Goal: Information Seeking & Learning: Learn about a topic

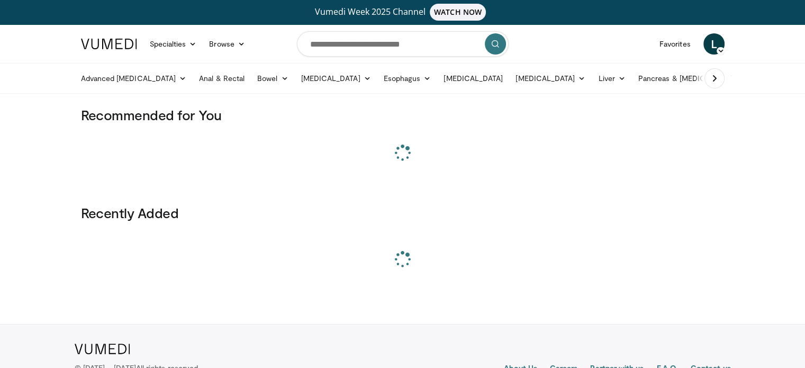
scroll to position [1, 0]
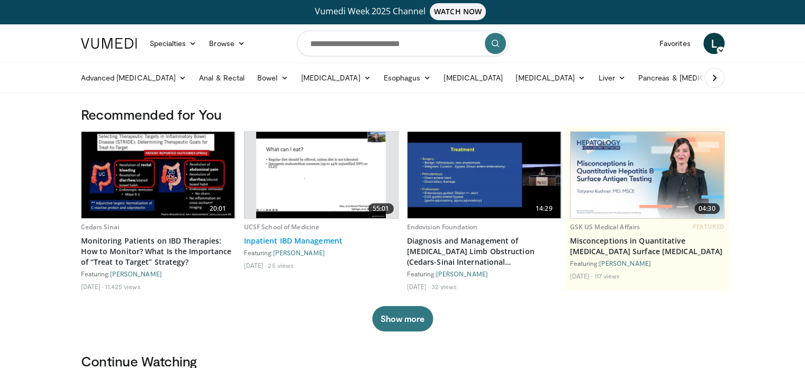
click at [285, 237] on link "Inpatient IBD Management" at bounding box center [321, 240] width 154 height 11
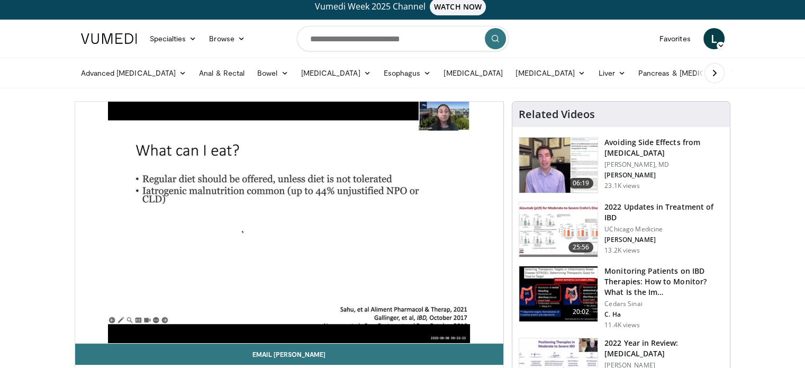
scroll to position [6, 0]
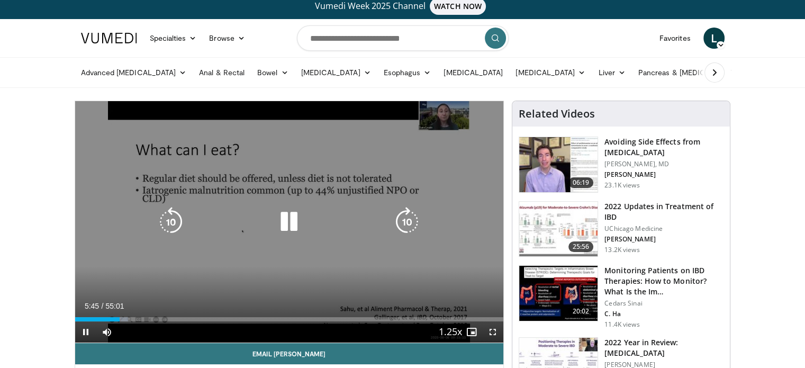
click at [302, 136] on div "10 seconds Tap to unmute" at bounding box center [289, 221] width 428 height 241
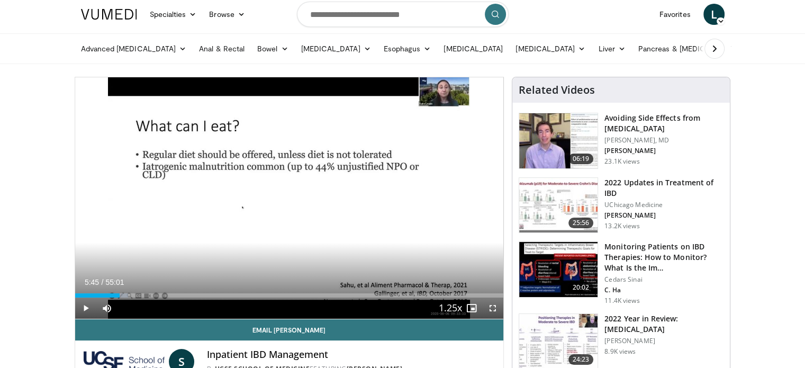
scroll to position [31, 0]
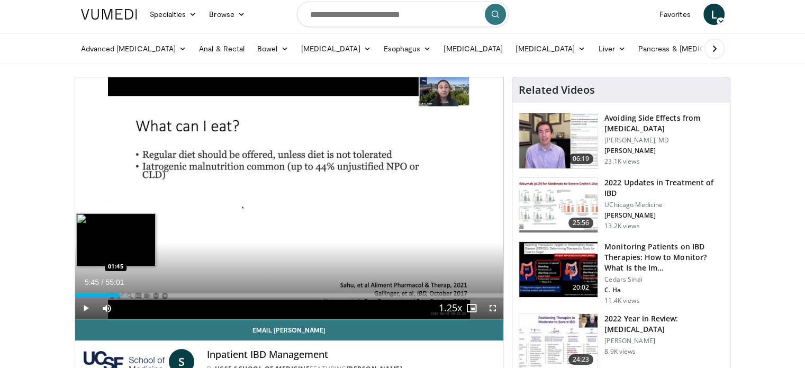
click at [89, 291] on div "Loaded : 12.40% 05:45 01:45" at bounding box center [289, 292] width 428 height 10
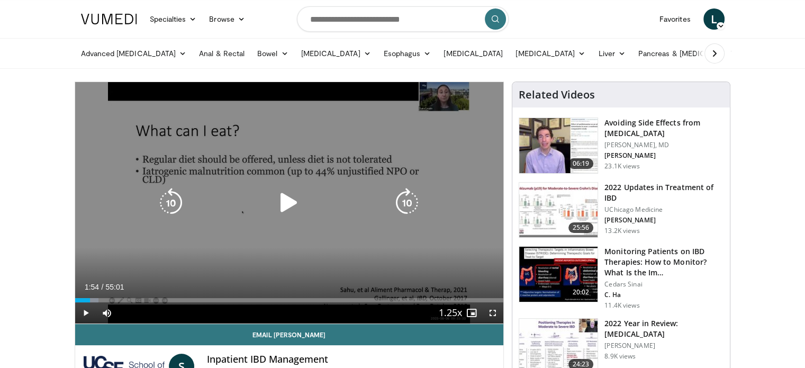
click at [230, 234] on div "10 seconds Tap to unmute" at bounding box center [289, 202] width 428 height 241
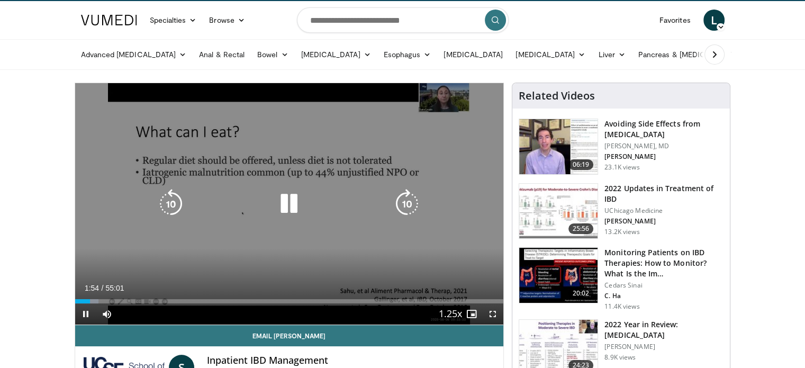
scroll to position [25, 0]
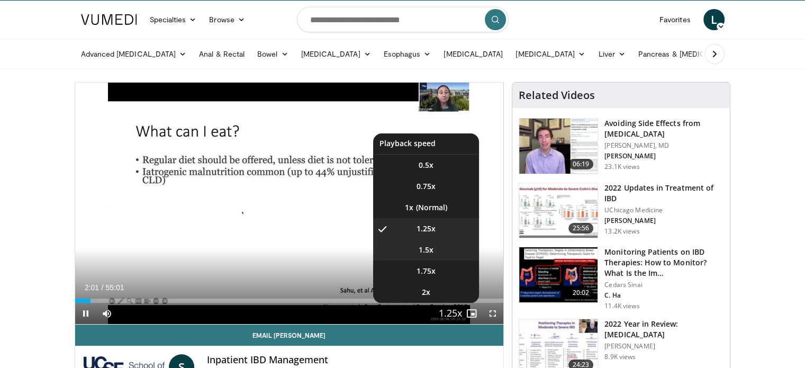
click at [433, 249] on span "1.5x" at bounding box center [425, 249] width 15 height 11
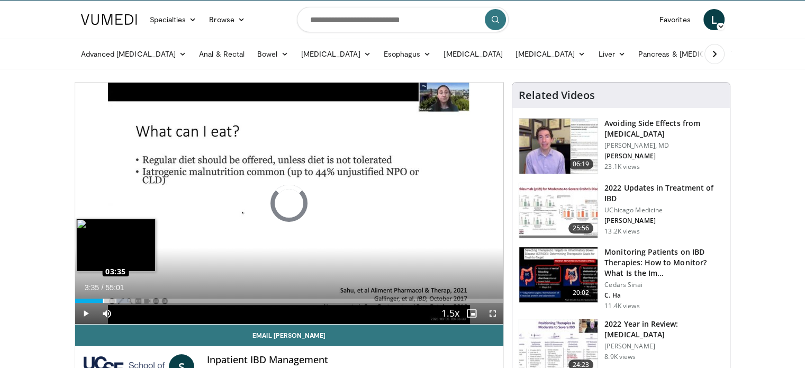
click at [103, 299] on div "Loaded : 12.70% 03:35 03:35" at bounding box center [289, 300] width 428 height 4
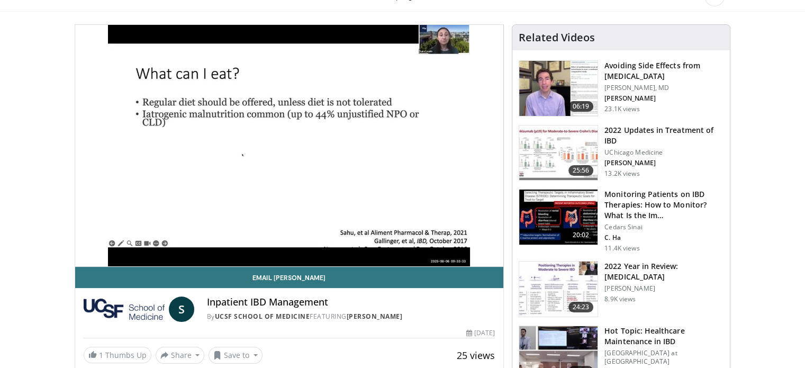
scroll to position [83, 0]
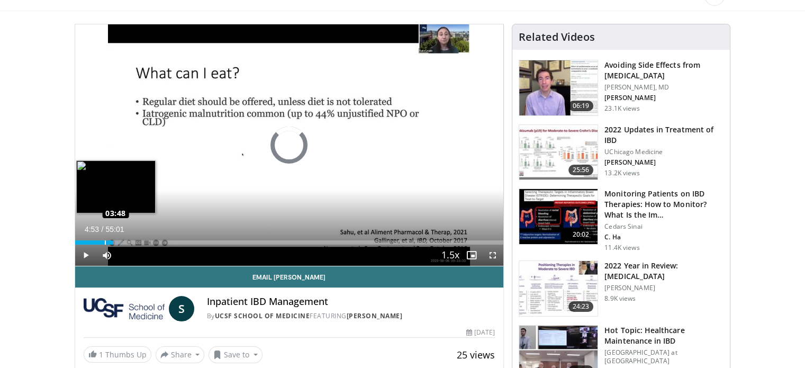
click at [104, 241] on div "Loaded : 10.89% 04:53 03:48" at bounding box center [289, 242] width 428 height 4
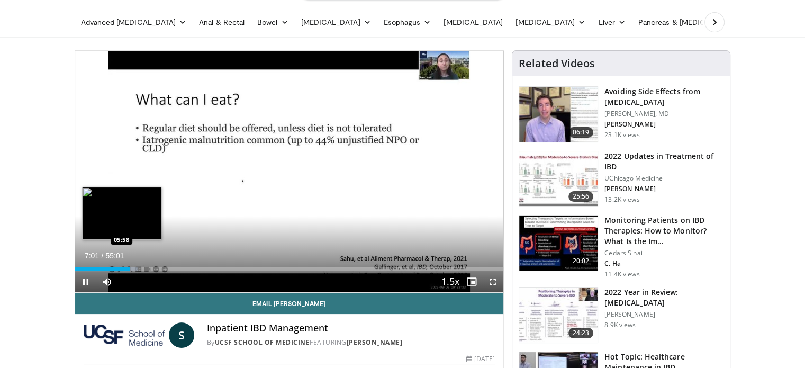
click at [122, 267] on div "Loaded : 14.82% 07:01 05:58" at bounding box center [289, 269] width 428 height 4
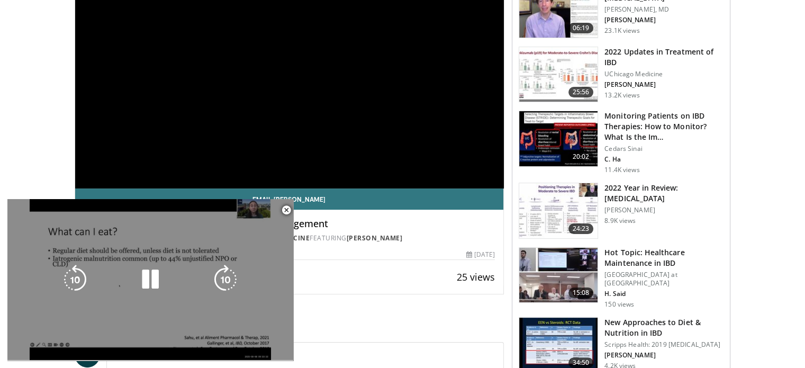
scroll to position [161, 0]
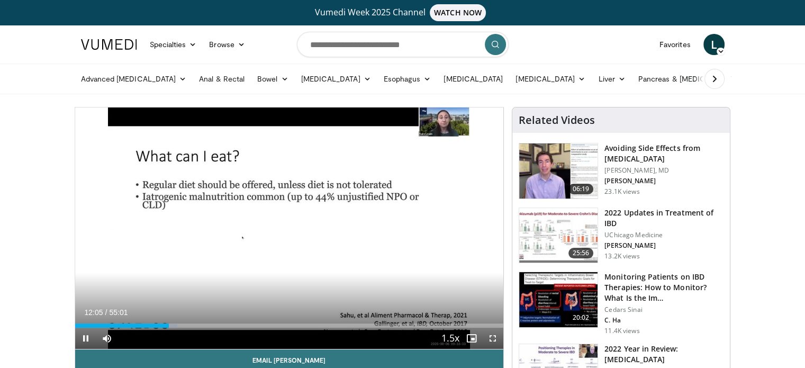
scroll to position [0, 0]
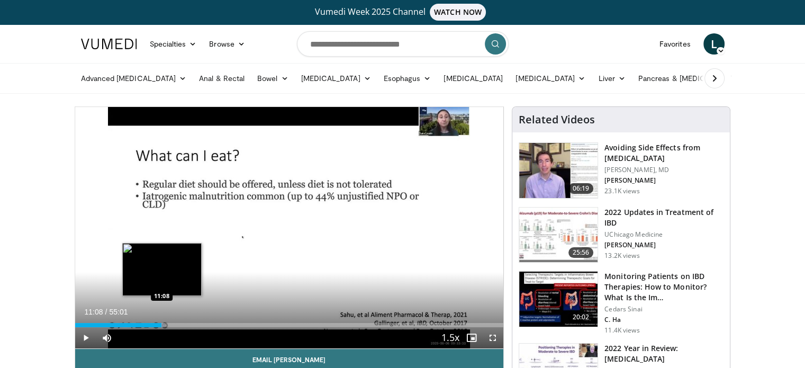
click at [161, 323] on div "Loaded : 20.90% 11:08 11:08" at bounding box center [289, 325] width 428 height 4
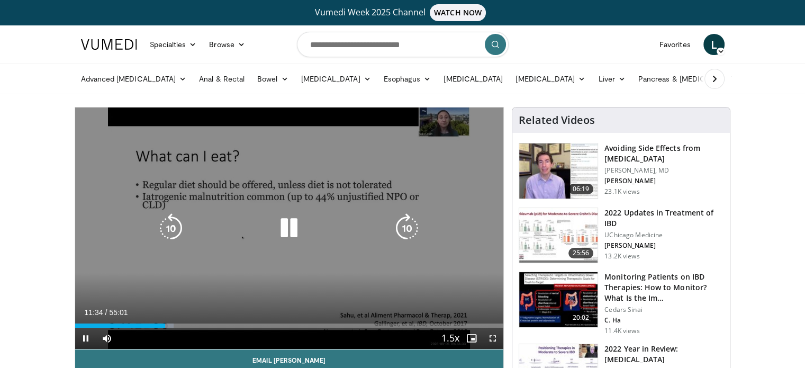
click at [263, 238] on div "Video Player" at bounding box center [288, 227] width 257 height 21
click at [283, 226] on icon "Video Player" at bounding box center [289, 228] width 30 height 30
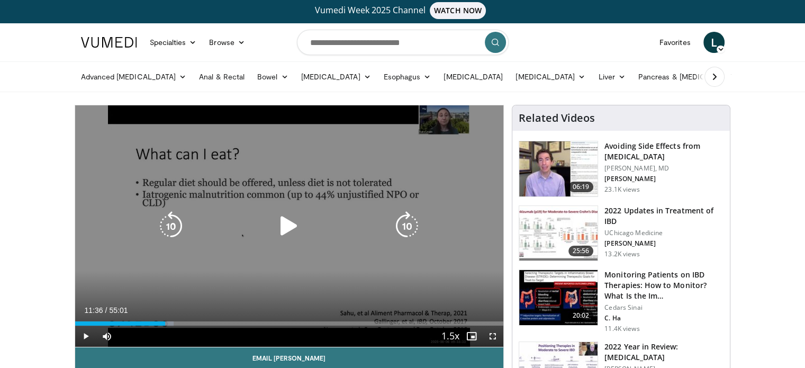
drag, startPoint x: 282, startPoint y: 229, endPoint x: 297, endPoint y: 225, distance: 15.3
click at [282, 228] on icon "Video Player" at bounding box center [289, 226] width 30 height 30
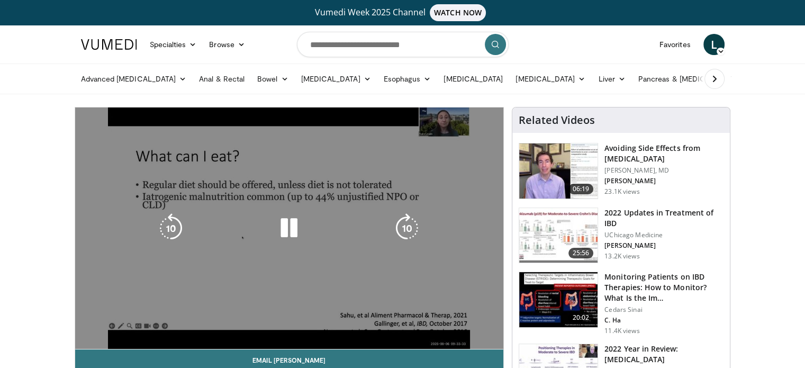
scroll to position [0, 0]
click at [267, 262] on div "10 seconds Tap to unmute" at bounding box center [289, 227] width 428 height 241
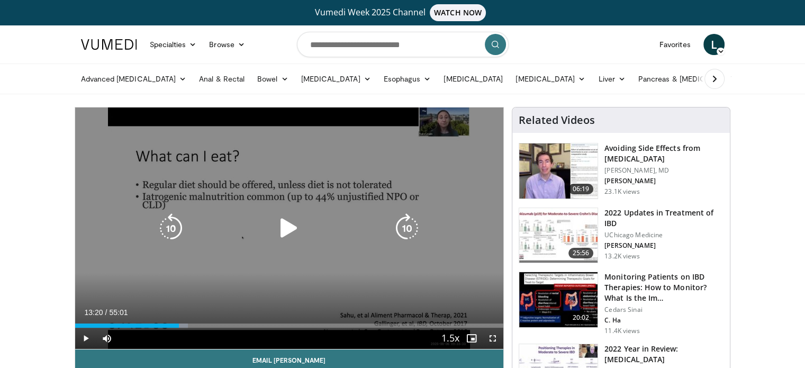
click at [292, 225] on icon "Video Player" at bounding box center [289, 228] width 30 height 30
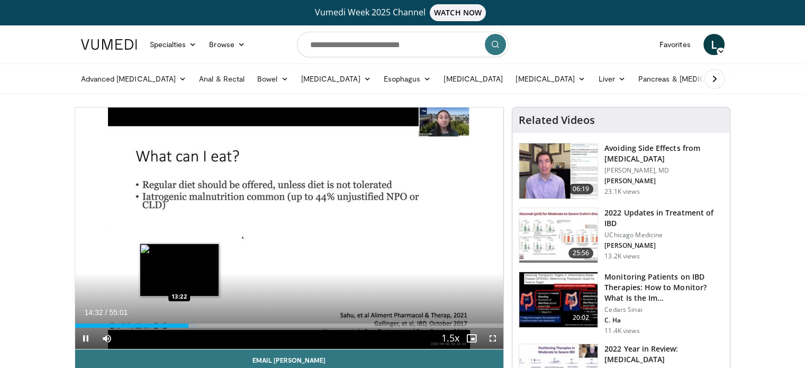
click at [179, 324] on div "Loaded : 28.43% 14:32 13:22" at bounding box center [289, 325] width 428 height 4
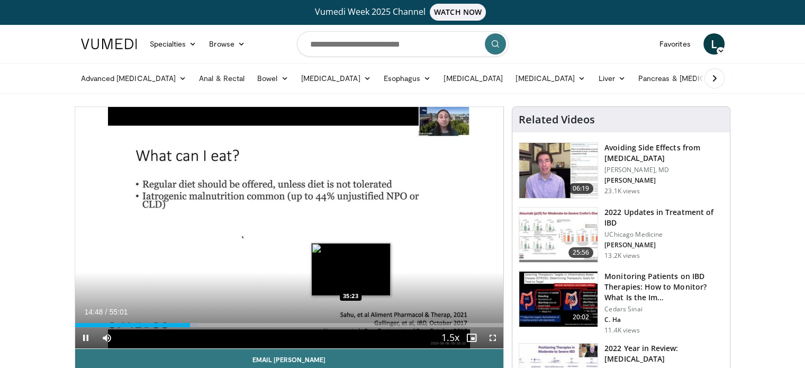
scroll to position [1, 0]
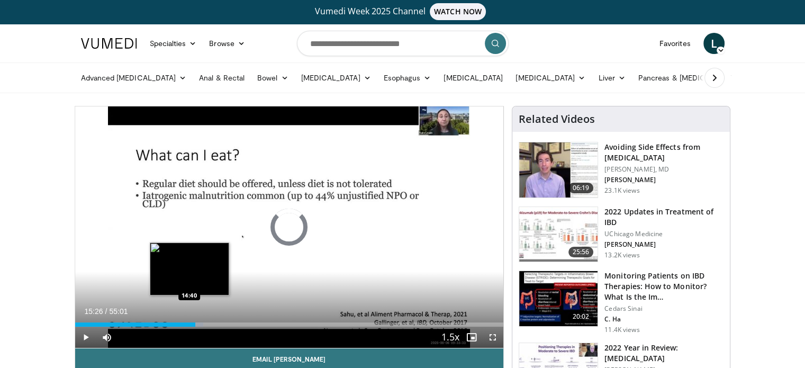
click at [188, 321] on div "Loaded : 29.94% 14:40 14:40" at bounding box center [289, 321] width 428 height 10
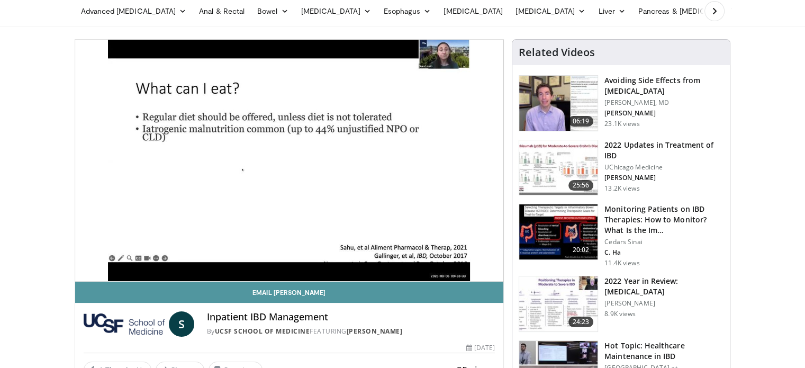
scroll to position [68, 0]
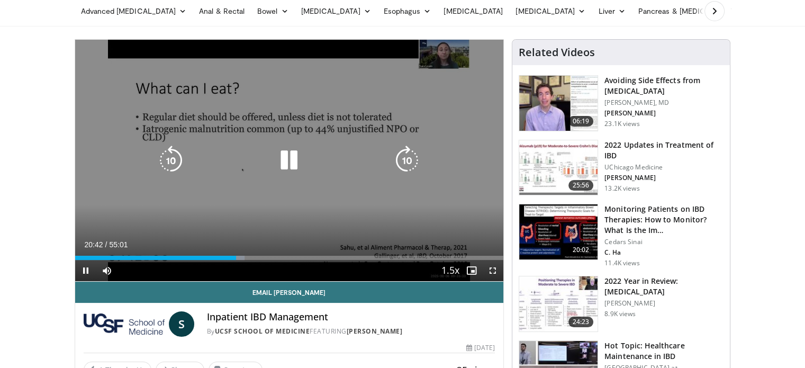
click at [353, 225] on div "10 seconds Tap to unmute" at bounding box center [289, 160] width 428 height 241
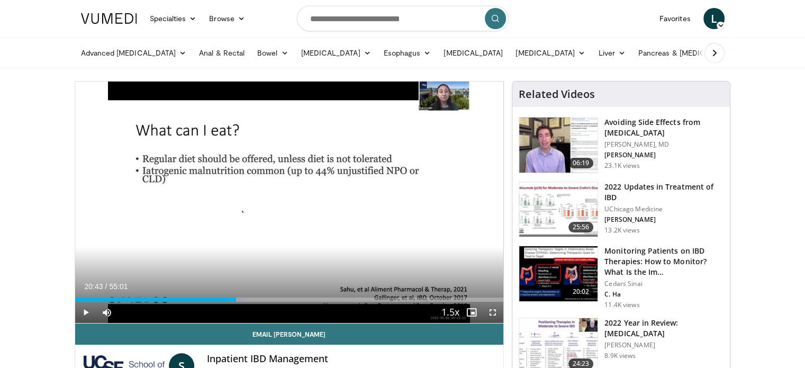
scroll to position [0, 0]
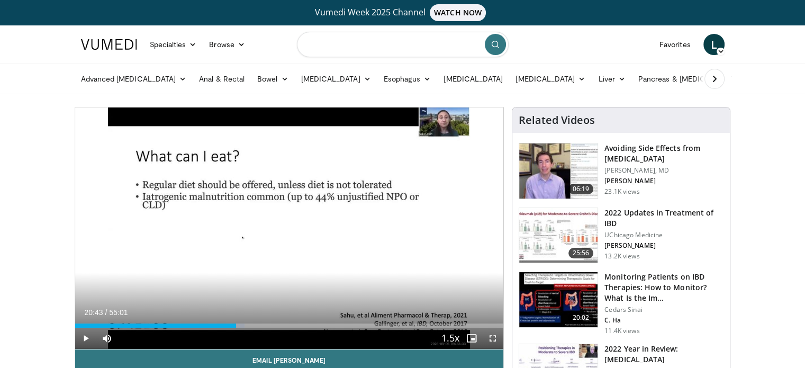
click at [415, 46] on input "Search topics, interventions" at bounding box center [403, 44] width 212 height 25
type input "**********"
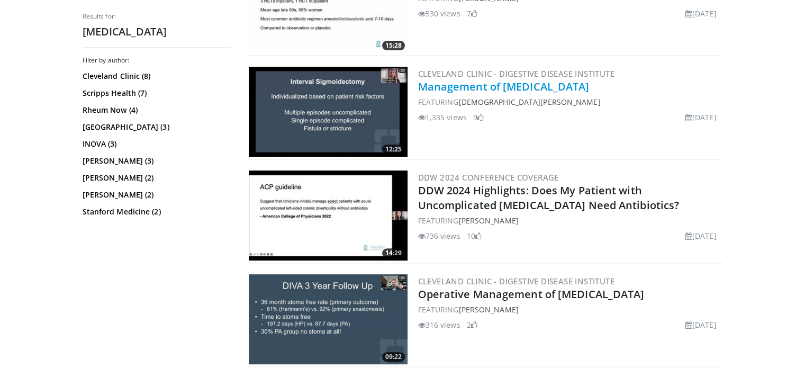
scroll to position [286, 0]
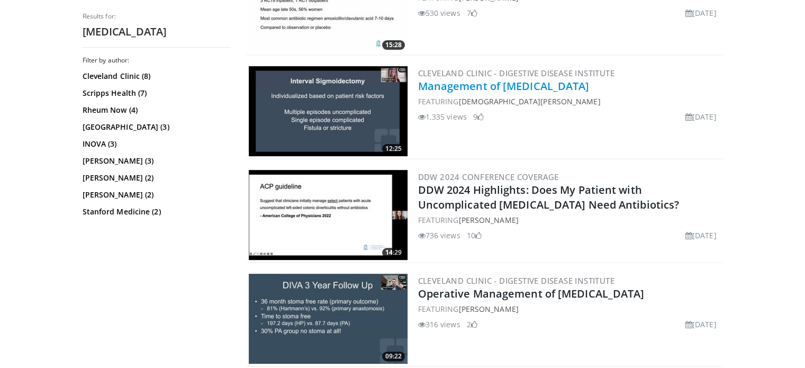
click at [492, 85] on link "Management of Diverticulitis" at bounding box center [503, 86] width 171 height 14
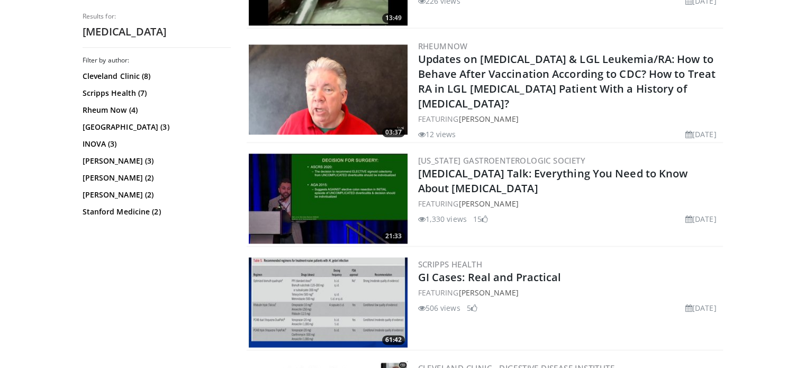
scroll to position [1246, 0]
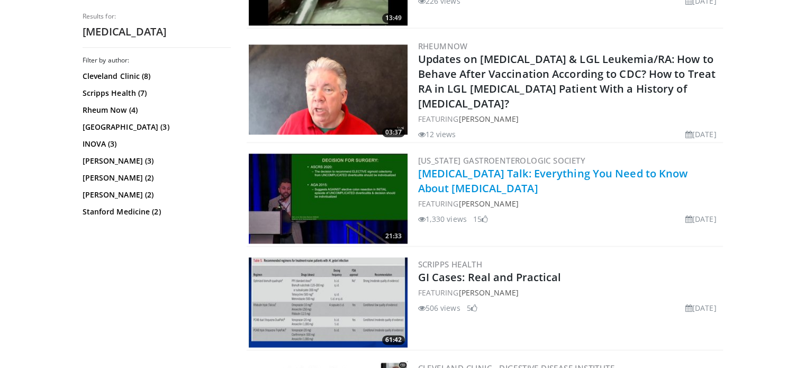
click at [574, 166] on link "[MEDICAL_DATA] Talk: Everything You Need to Know About [MEDICAL_DATA]" at bounding box center [553, 180] width 270 height 29
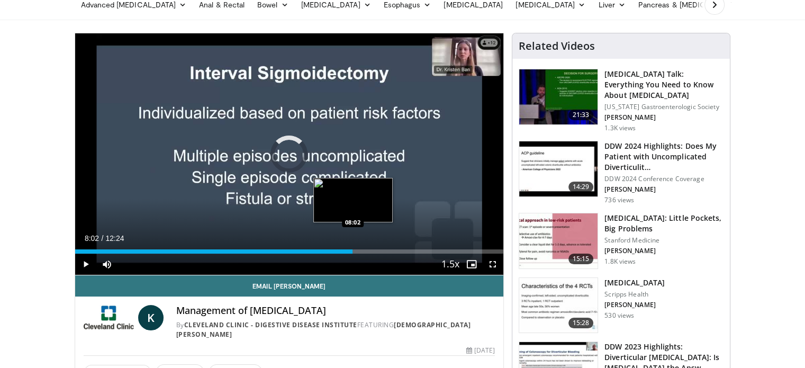
click at [352, 251] on div "Loaded : 5.36% 00:03 08:02" at bounding box center [289, 251] width 428 height 4
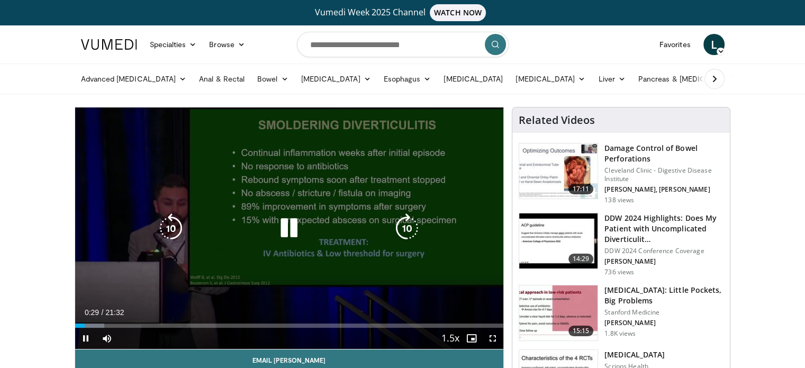
click at [313, 236] on div "Video Player" at bounding box center [288, 227] width 257 height 21
click at [296, 224] on icon "Video Player" at bounding box center [289, 228] width 30 height 30
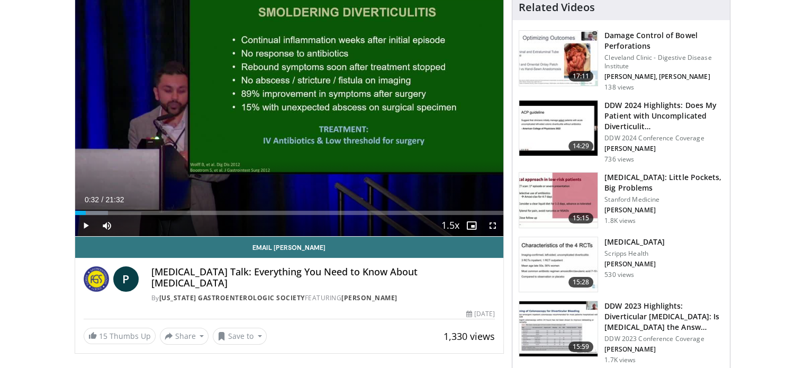
scroll to position [113, 0]
click at [626, 241] on h3 "[MEDICAL_DATA]" at bounding box center [634, 241] width 60 height 11
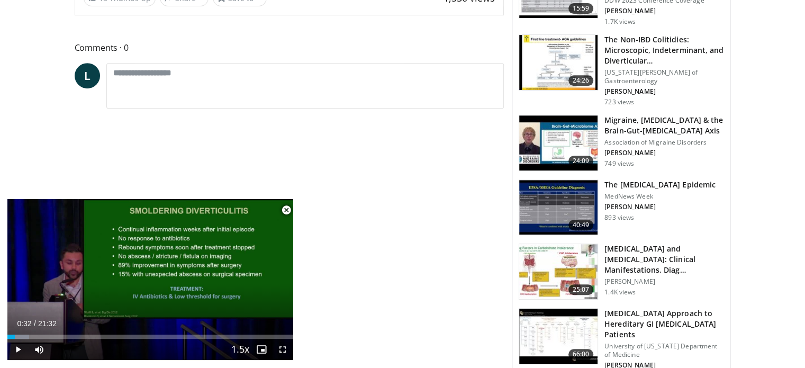
scroll to position [451, 0]
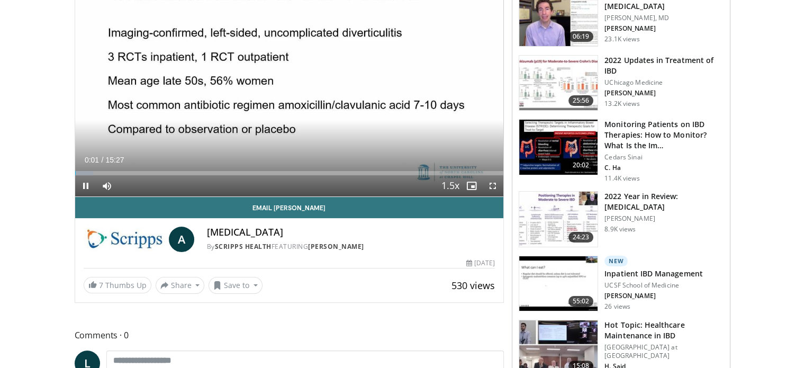
scroll to position [153, 0]
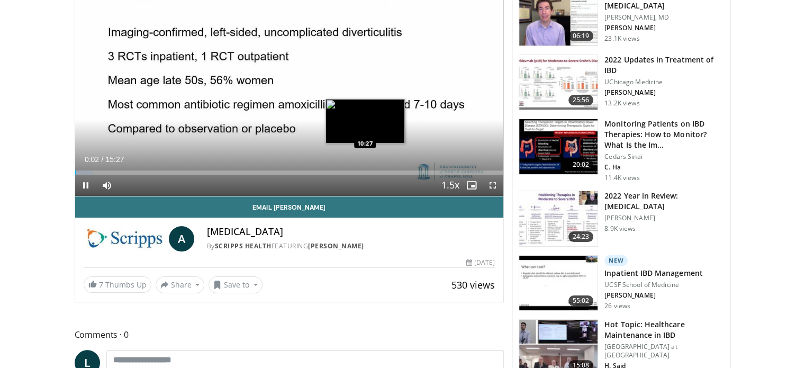
click at [364, 169] on div "Loaded : 4.28% 00:02 10:27" at bounding box center [289, 170] width 428 height 10
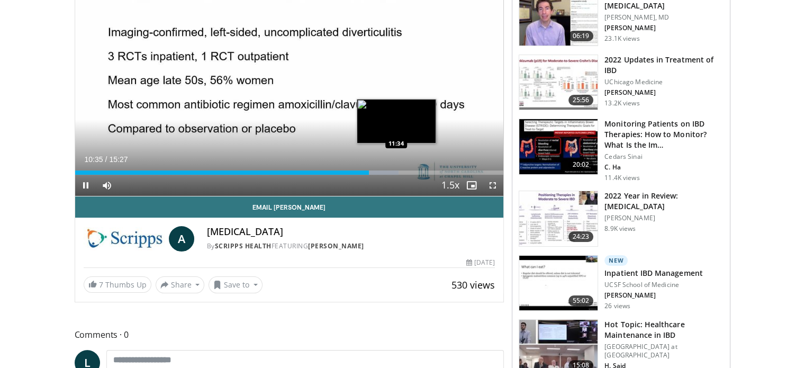
click at [396, 170] on div "Loaded : 75.51% 10:35 11:34" at bounding box center [289, 172] width 428 height 4
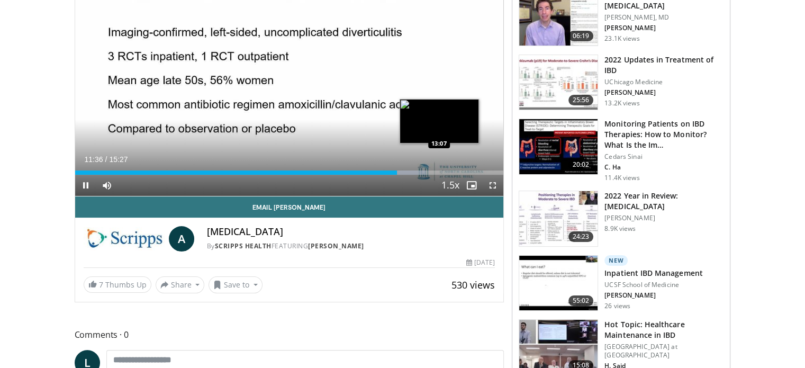
click at [439, 169] on div "Loaded : 81.98% 11:37 13:07" at bounding box center [289, 170] width 428 height 10
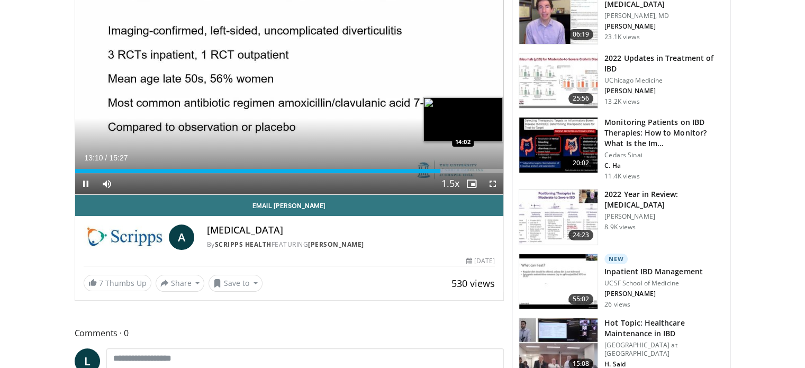
scroll to position [155, 0]
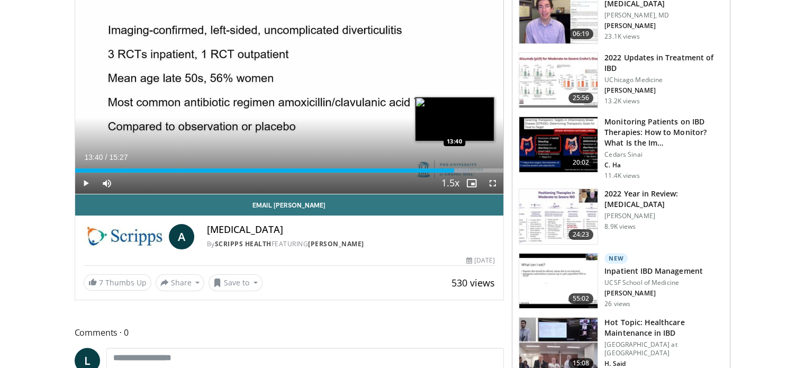
click at [454, 168] on div "Progress Bar" at bounding box center [453, 170] width 32 height 4
click at [463, 166] on div "Loaded : 96.00% 13:46 13:58" at bounding box center [289, 167] width 428 height 10
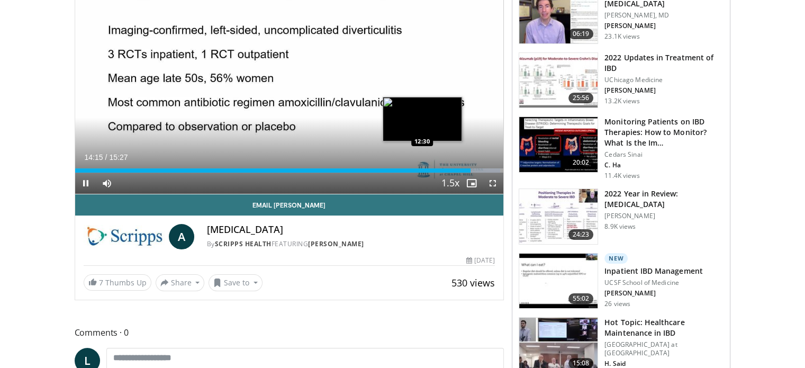
click at [422, 169] on div "Loaded : 99.24% 14:15 12:30" at bounding box center [289, 170] width 428 height 4
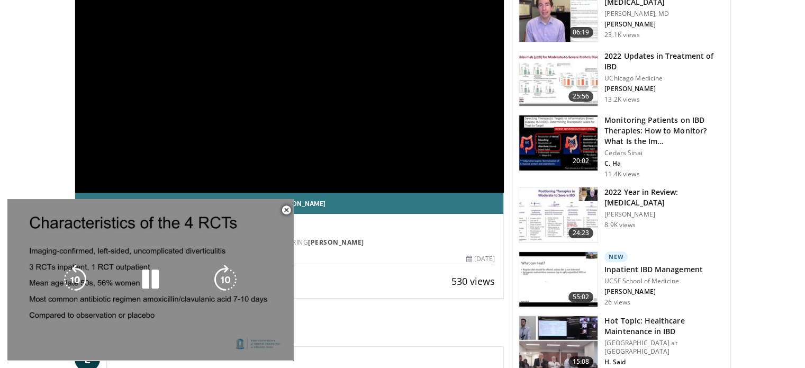
scroll to position [157, 0]
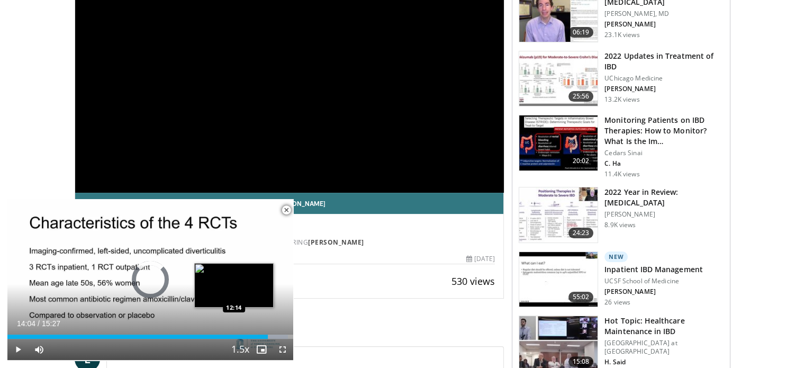
click at [234, 334] on div "Loaded : 98.16% 14:04 12:14" at bounding box center [150, 336] width 286 height 4
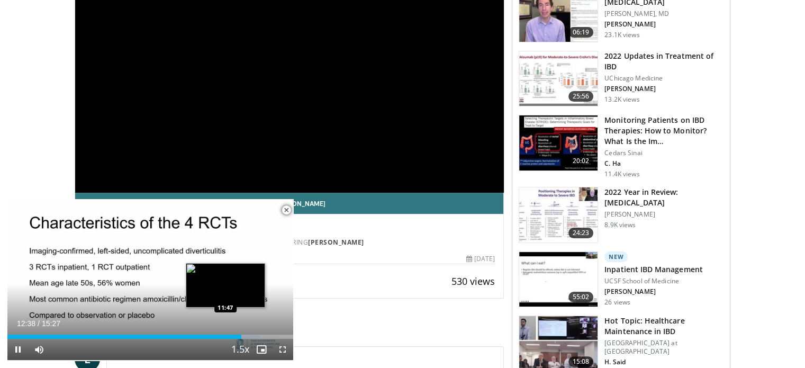
click at [225, 335] on div "Loaded : 88.45% 12:38 11:47" at bounding box center [150, 336] width 286 height 4
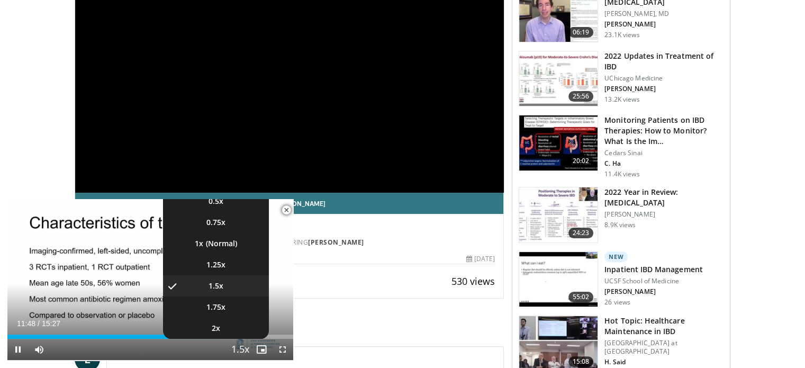
click at [241, 346] on span "Video Player" at bounding box center [240, 349] width 15 height 21
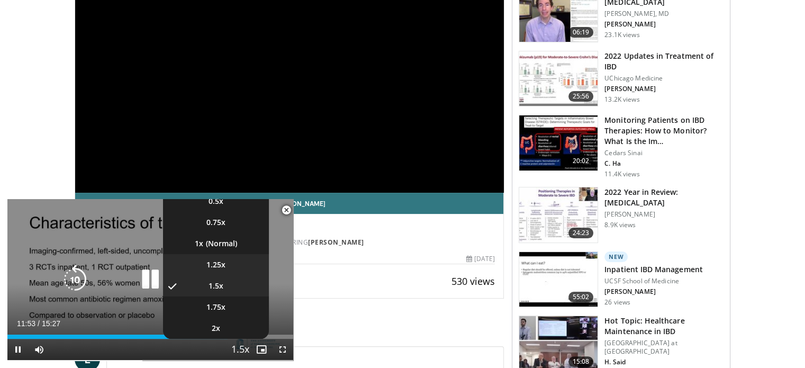
click at [230, 266] on li "1.25x" at bounding box center [216, 264] width 106 height 21
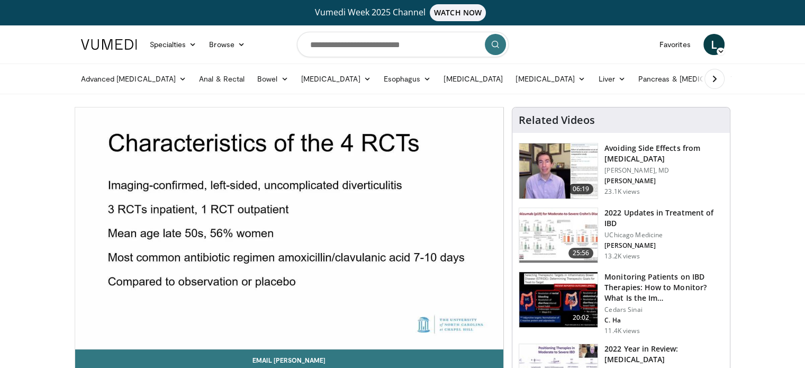
scroll to position [0, 0]
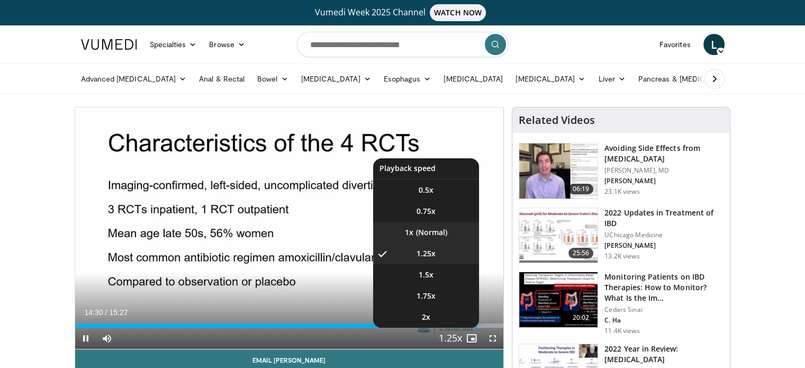
click at [437, 234] on li "1x" at bounding box center [426, 232] width 106 height 21
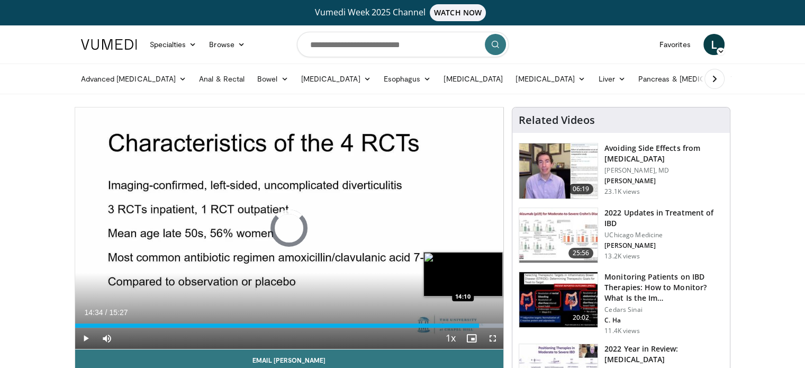
click at [468, 323] on div "Loaded : 100.00% 14:34 14:10" at bounding box center [289, 325] width 428 height 4
click at [463, 324] on div "Loaded : 100.00% 14:24 14:02" at bounding box center [289, 325] width 428 height 4
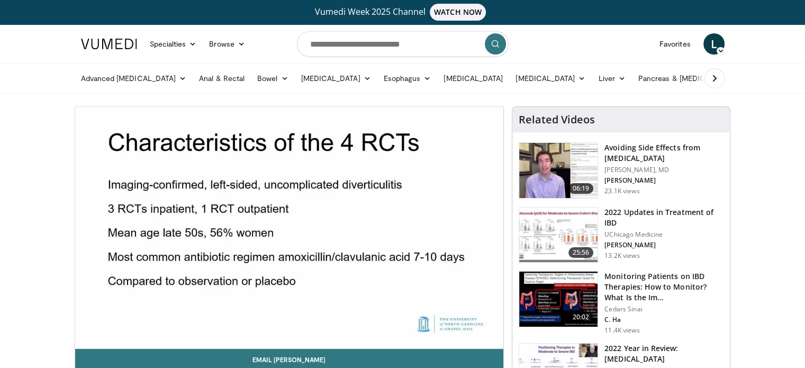
scroll to position [1, 0]
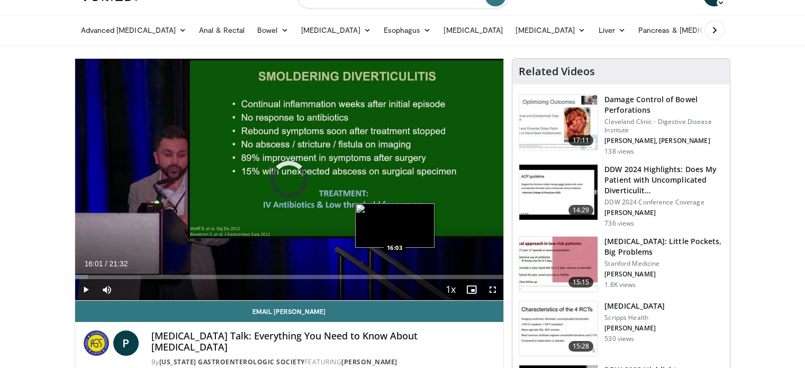
click at [394, 276] on div "Loaded : 3.07% 16:01 16:03" at bounding box center [289, 277] width 428 height 4
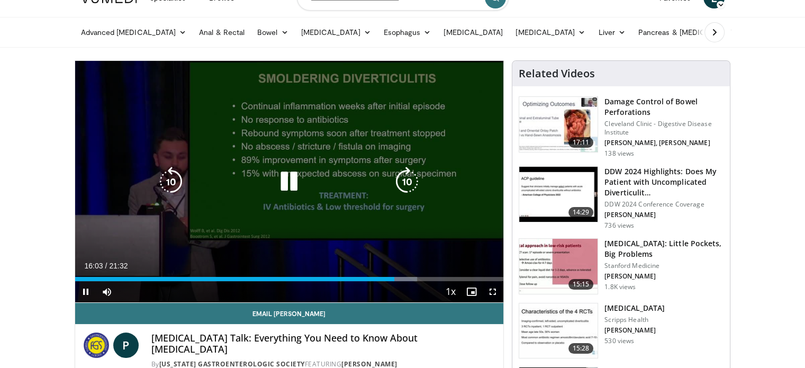
scroll to position [47, 0]
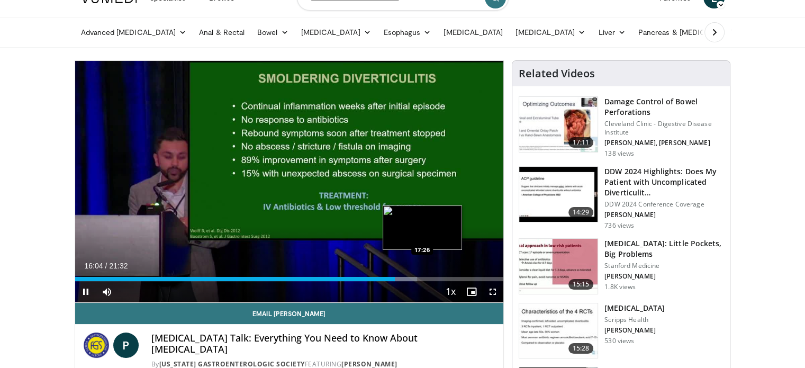
click at [422, 279] on div "Loaded : 79.80% 16:05 17:26" at bounding box center [289, 279] width 428 height 4
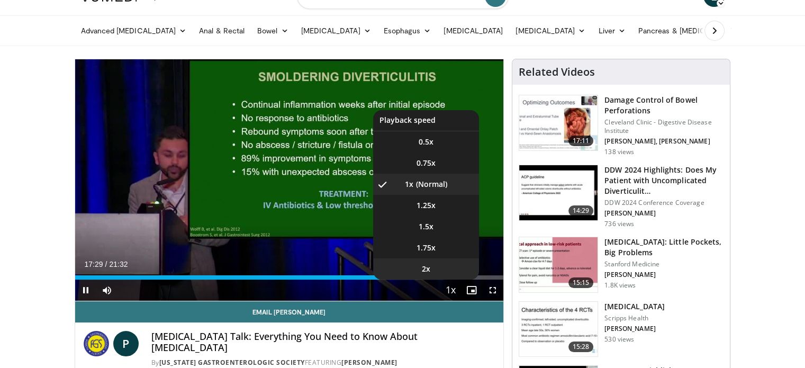
click at [459, 278] on video-js "**********" at bounding box center [289, 180] width 428 height 242
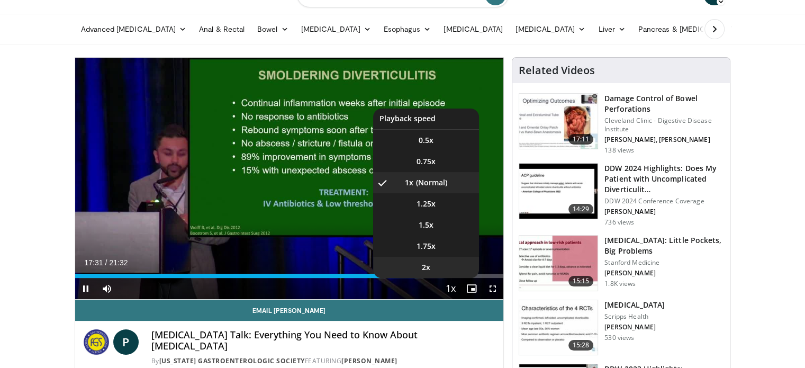
scroll to position [50, 0]
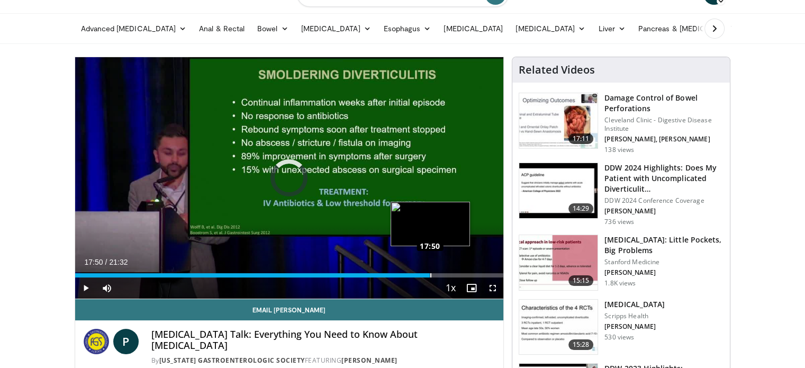
click at [430, 271] on div "Loaded : 0.00% 18:25 17:50" at bounding box center [289, 272] width 428 height 10
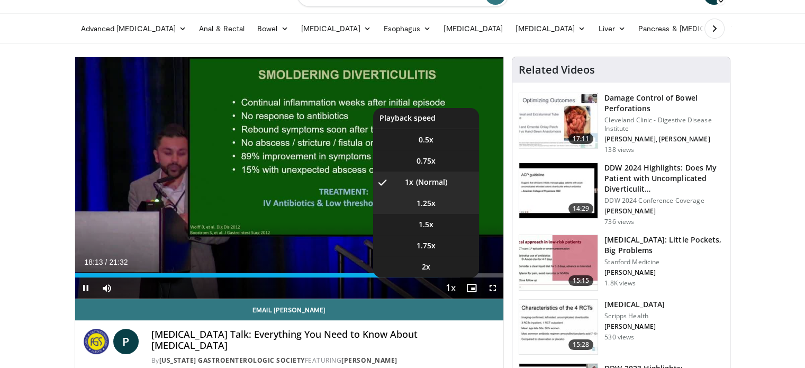
click at [447, 200] on li "1.25x" at bounding box center [426, 203] width 106 height 21
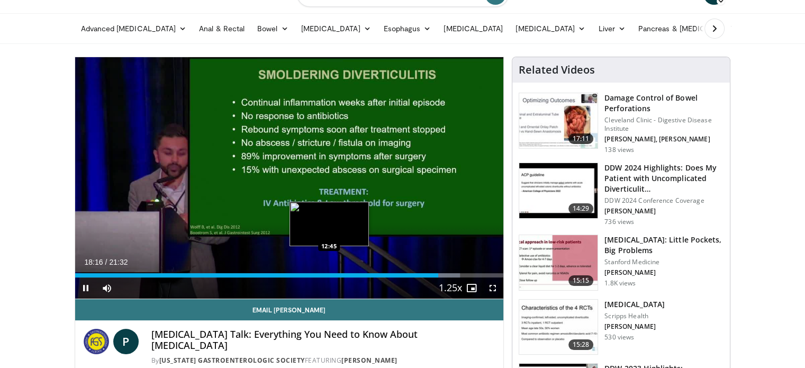
click at [328, 273] on div "18:16" at bounding box center [256, 275] width 363 height 4
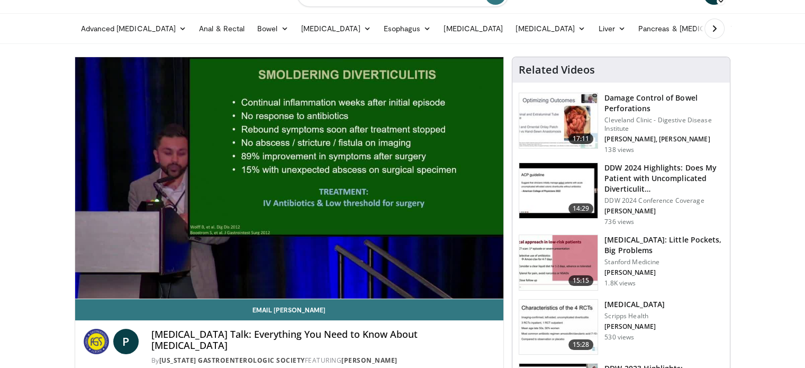
click at [286, 275] on div "10 seconds Tap to unmute" at bounding box center [289, 177] width 428 height 241
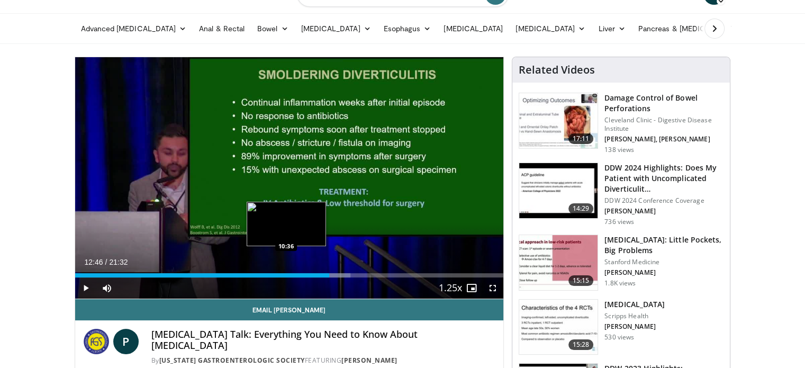
click at [286, 273] on div "12:46" at bounding box center [202, 275] width 254 height 4
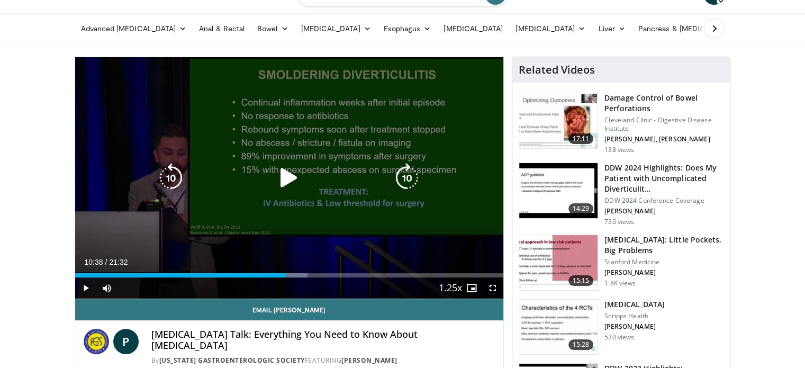
click at [314, 172] on div "Video Player" at bounding box center [288, 177] width 257 height 21
click at [290, 172] on icon "Video Player" at bounding box center [289, 178] width 30 height 30
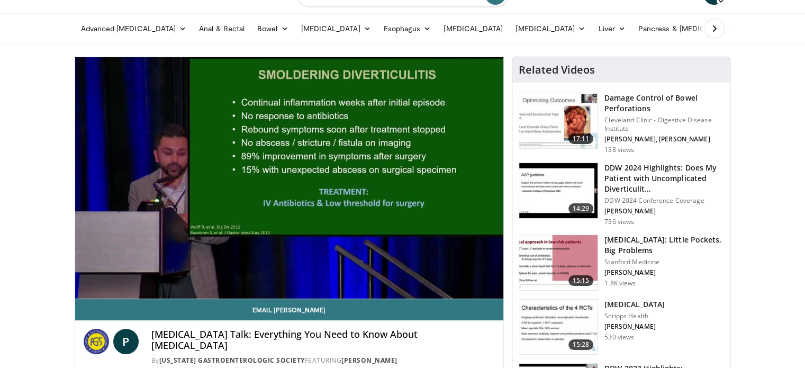
click at [317, 275] on div "10 seconds Tap to unmute" at bounding box center [289, 177] width 428 height 241
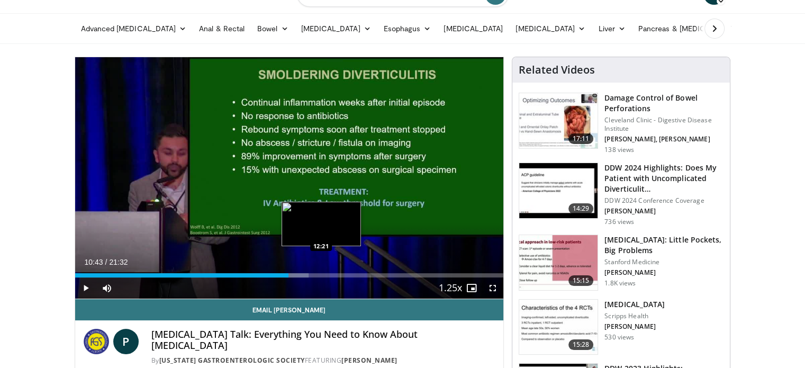
click at [321, 273] on div "Loaded : 54.51% 10:43 12:21" at bounding box center [289, 275] width 428 height 4
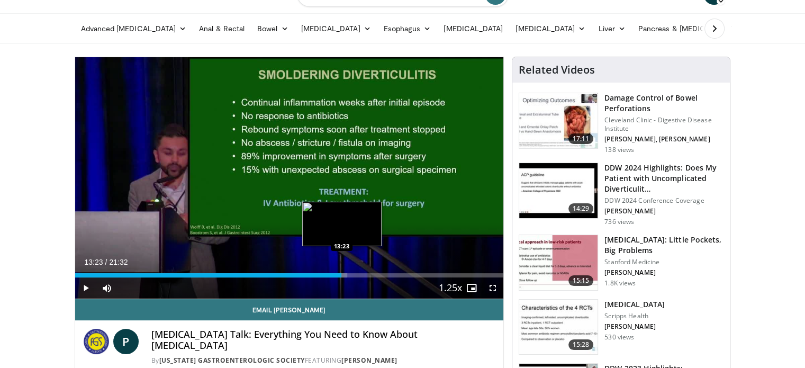
click at [341, 273] on div "Loaded : 63.53% 13:23 13:23" at bounding box center [289, 275] width 428 height 4
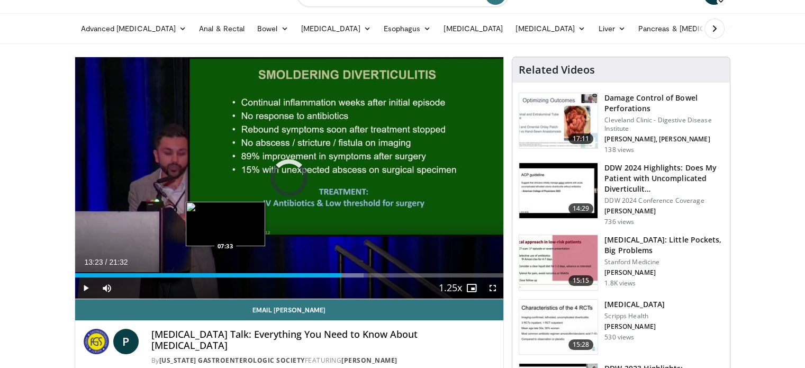
click at [224, 271] on div "Loaded : 67.40% 13:23 07:33" at bounding box center [289, 272] width 428 height 10
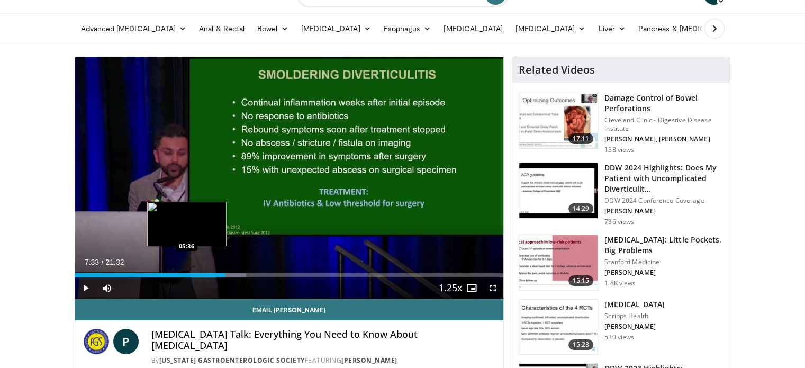
click at [186, 275] on div "07:33" at bounding box center [150, 275] width 150 height 4
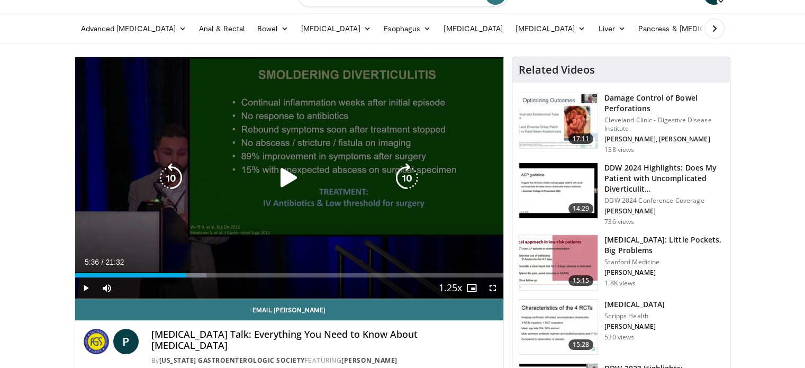
click at [328, 178] on div "Video Player" at bounding box center [288, 177] width 257 height 21
click at [281, 180] on icon "Video Player" at bounding box center [289, 178] width 30 height 30
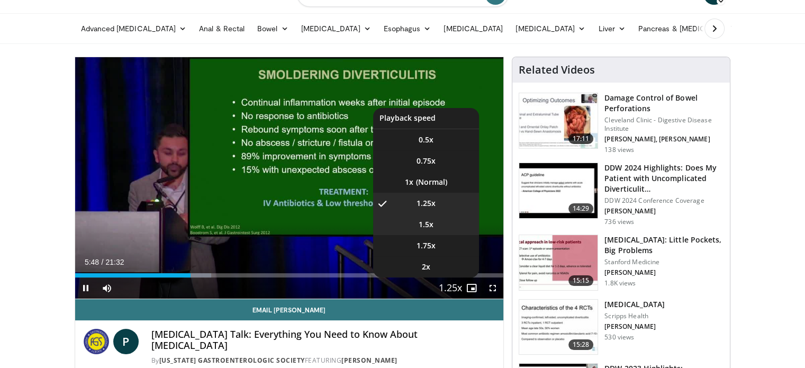
click at [435, 224] on li "1.5x" at bounding box center [426, 224] width 106 height 21
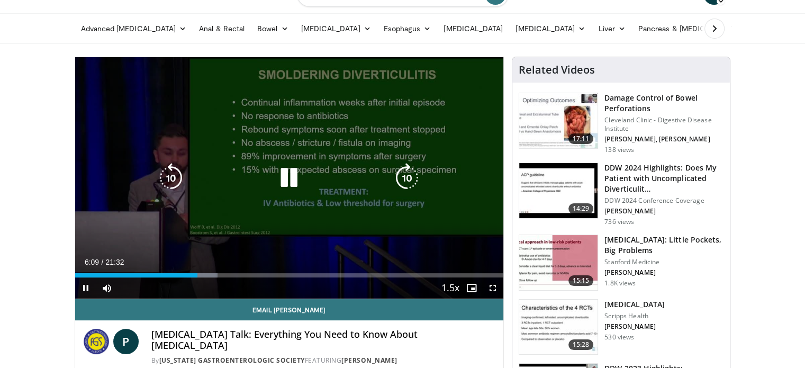
click at [312, 199] on div "10 seconds Tap to unmute" at bounding box center [289, 177] width 428 height 241
